Goal: Information Seeking & Learning: Learn about a topic

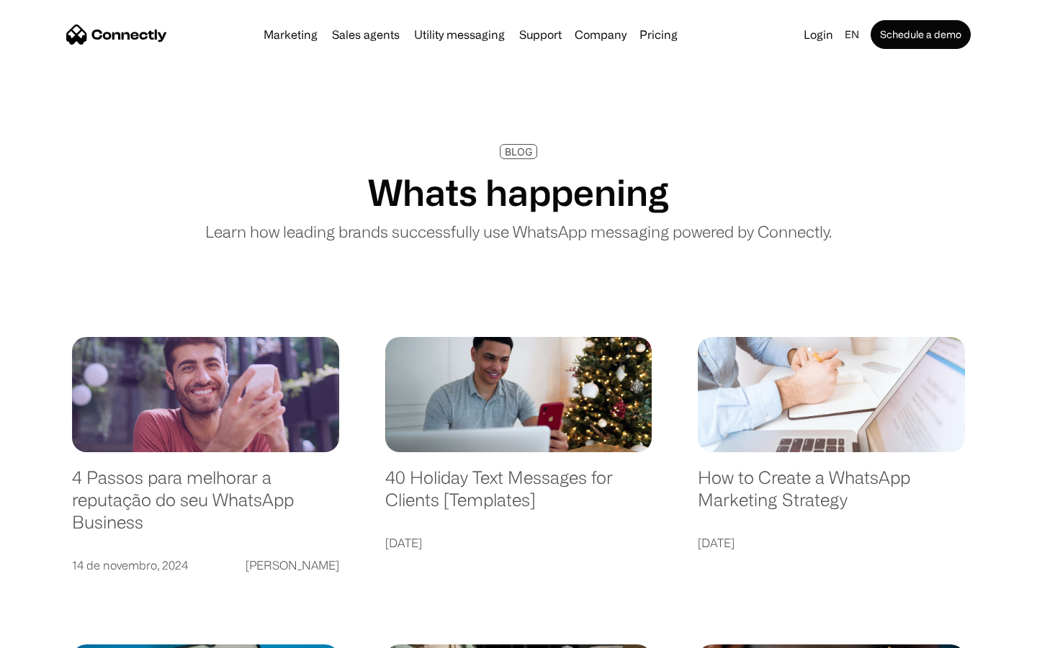
scroll to position [2766, 0]
